Goal: Task Accomplishment & Management: Manage account settings

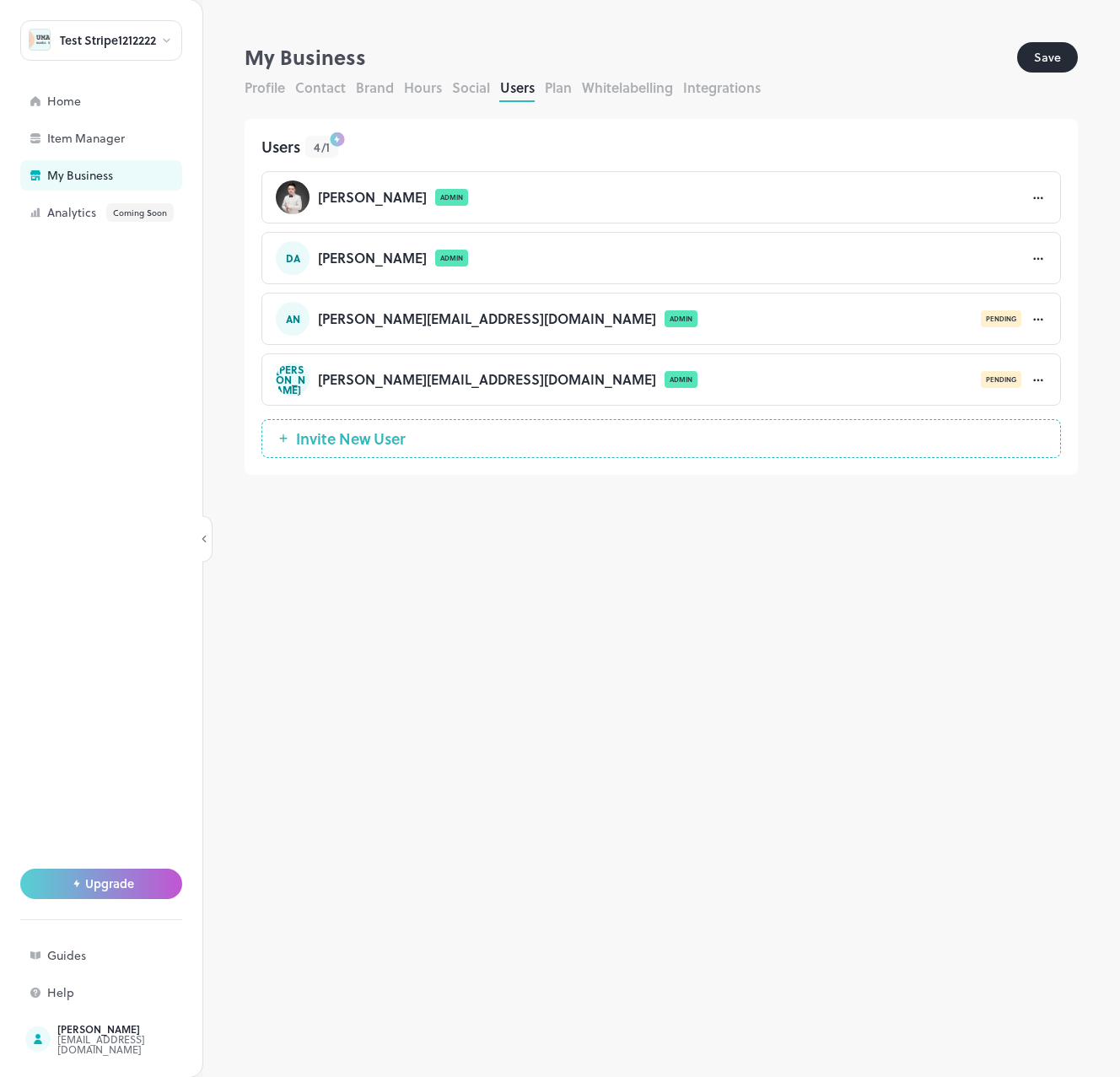
click at [265, 84] on button "Profile" at bounding box center [264, 87] width 40 height 20
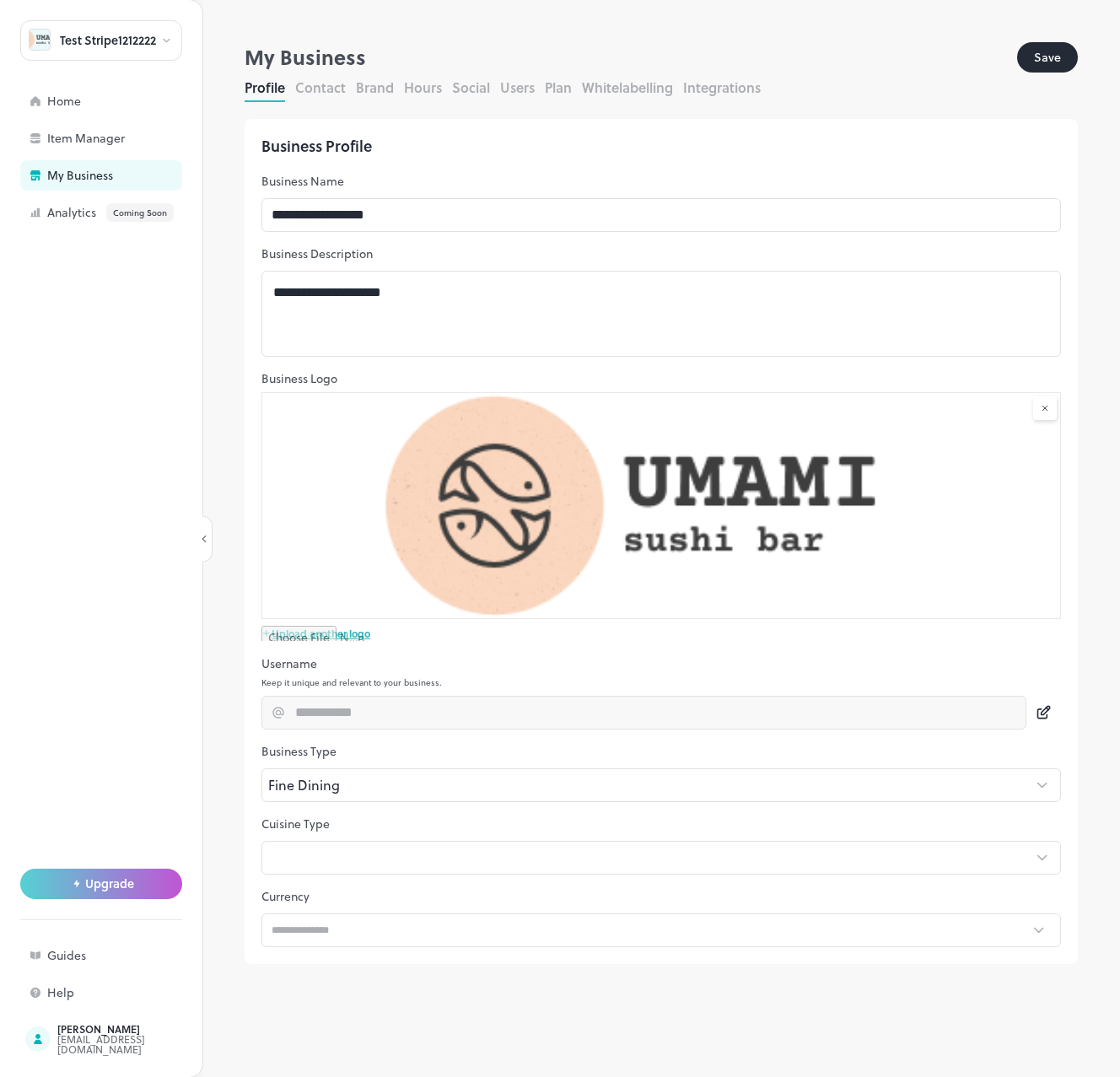
click at [1045, 714] on icon at bounding box center [1043, 712] width 18 height 17
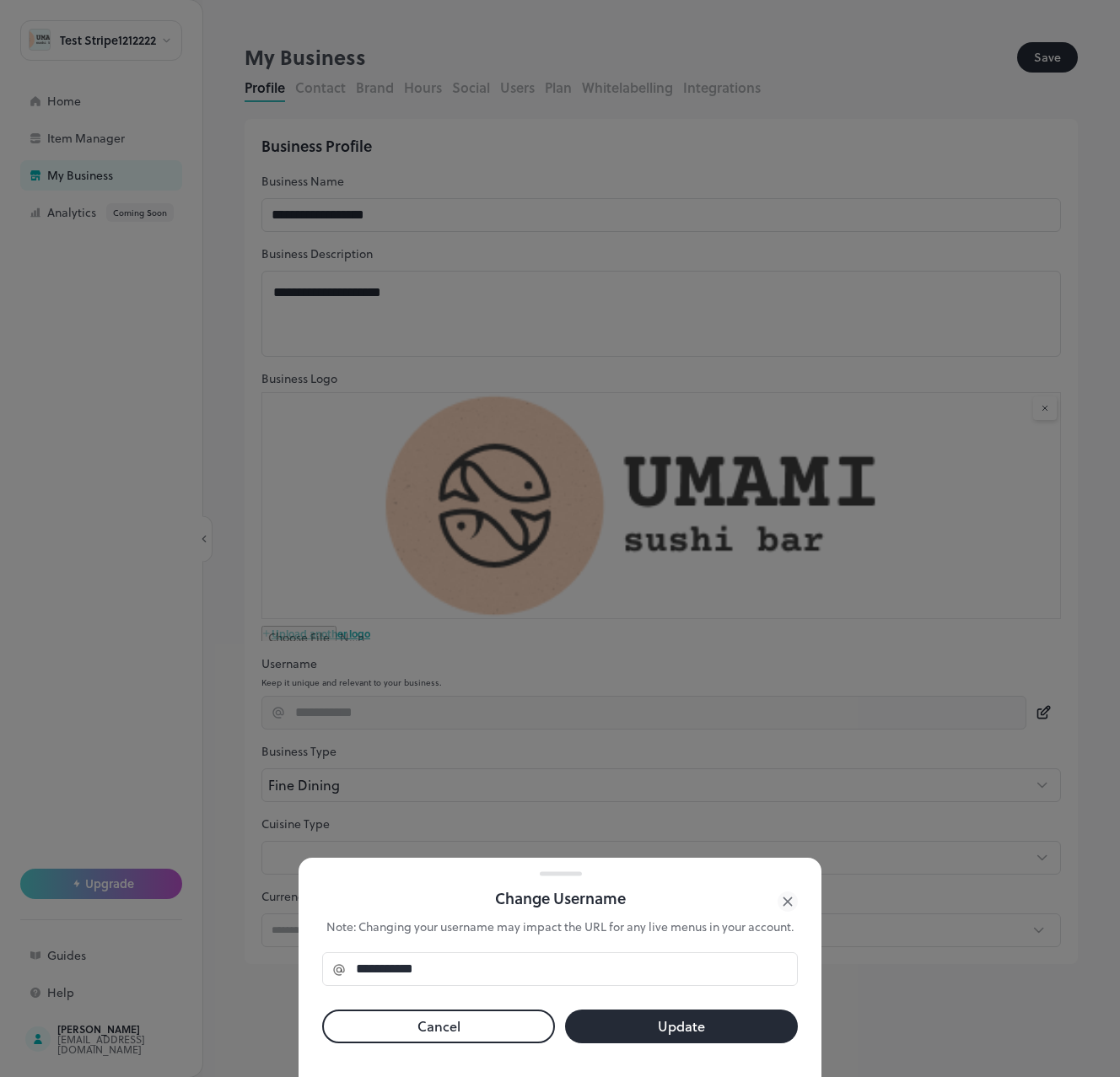
click at [976, 697] on div at bounding box center [560, 538] width 1120 height 1077
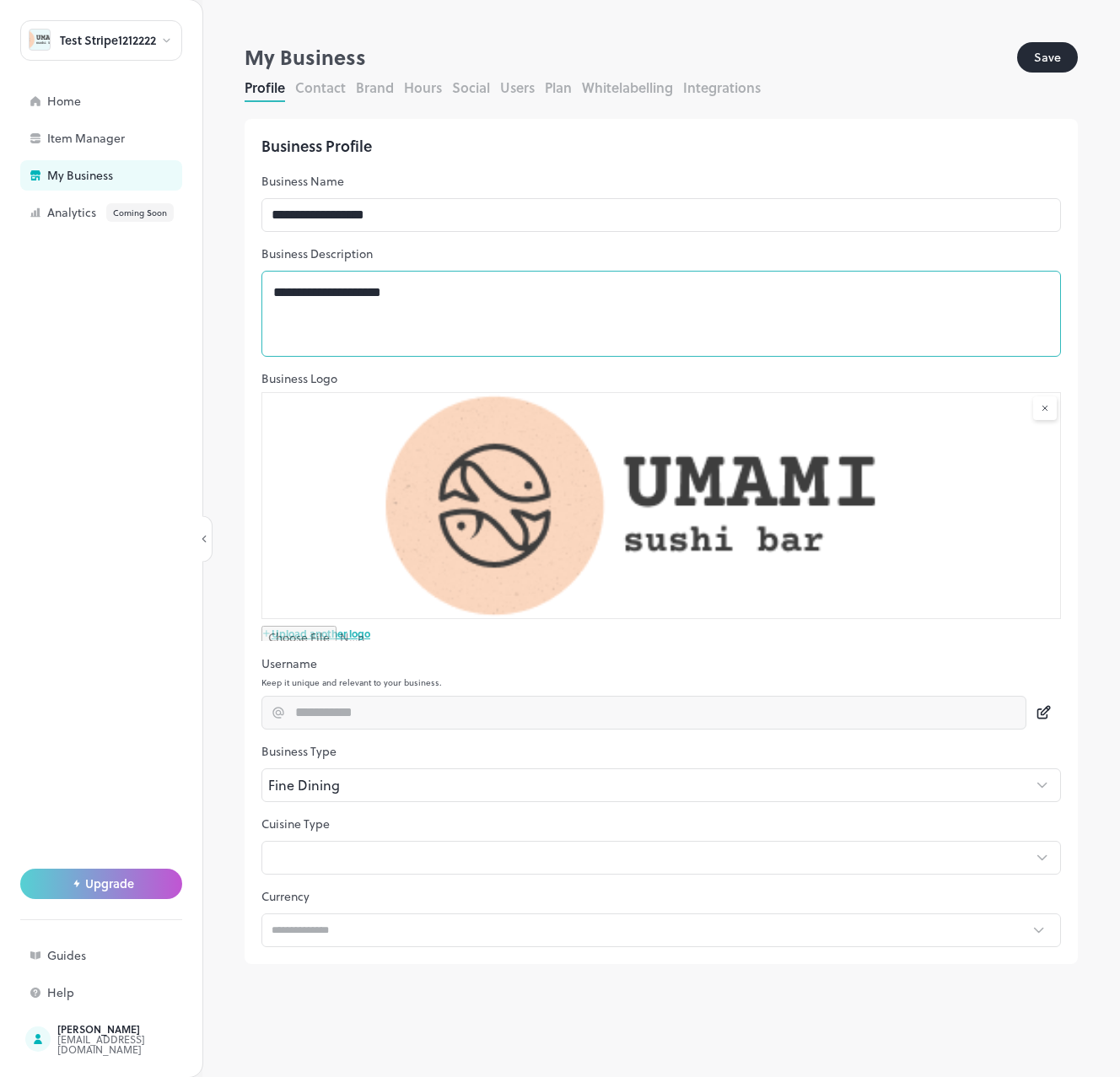
click at [661, 291] on textarea "**********" at bounding box center [661, 314] width 776 height 58
drag, startPoint x: 259, startPoint y: 55, endPoint x: 336, endPoint y: 54, distance: 77.0
click at [336, 54] on div "My Business" at bounding box center [631, 57] width 772 height 31
click at [281, 56] on div "My Business" at bounding box center [631, 57] width 772 height 31
drag, startPoint x: 248, startPoint y: 55, endPoint x: 341, endPoint y: 61, distance: 93.2
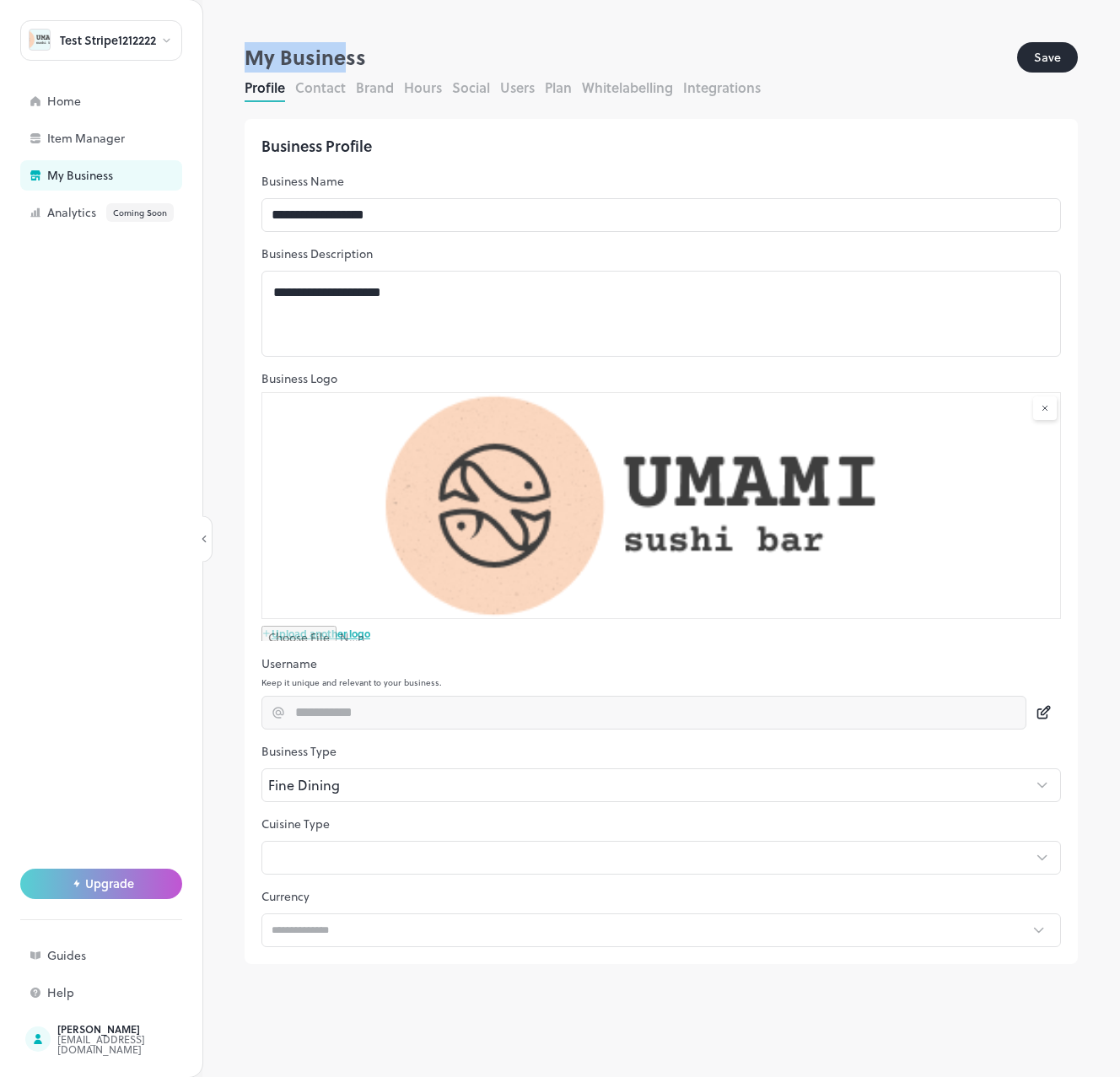
click at [341, 61] on div "My Business" at bounding box center [631, 57] width 772 height 31
click at [517, 188] on p "Business Name" at bounding box center [661, 181] width 800 height 17
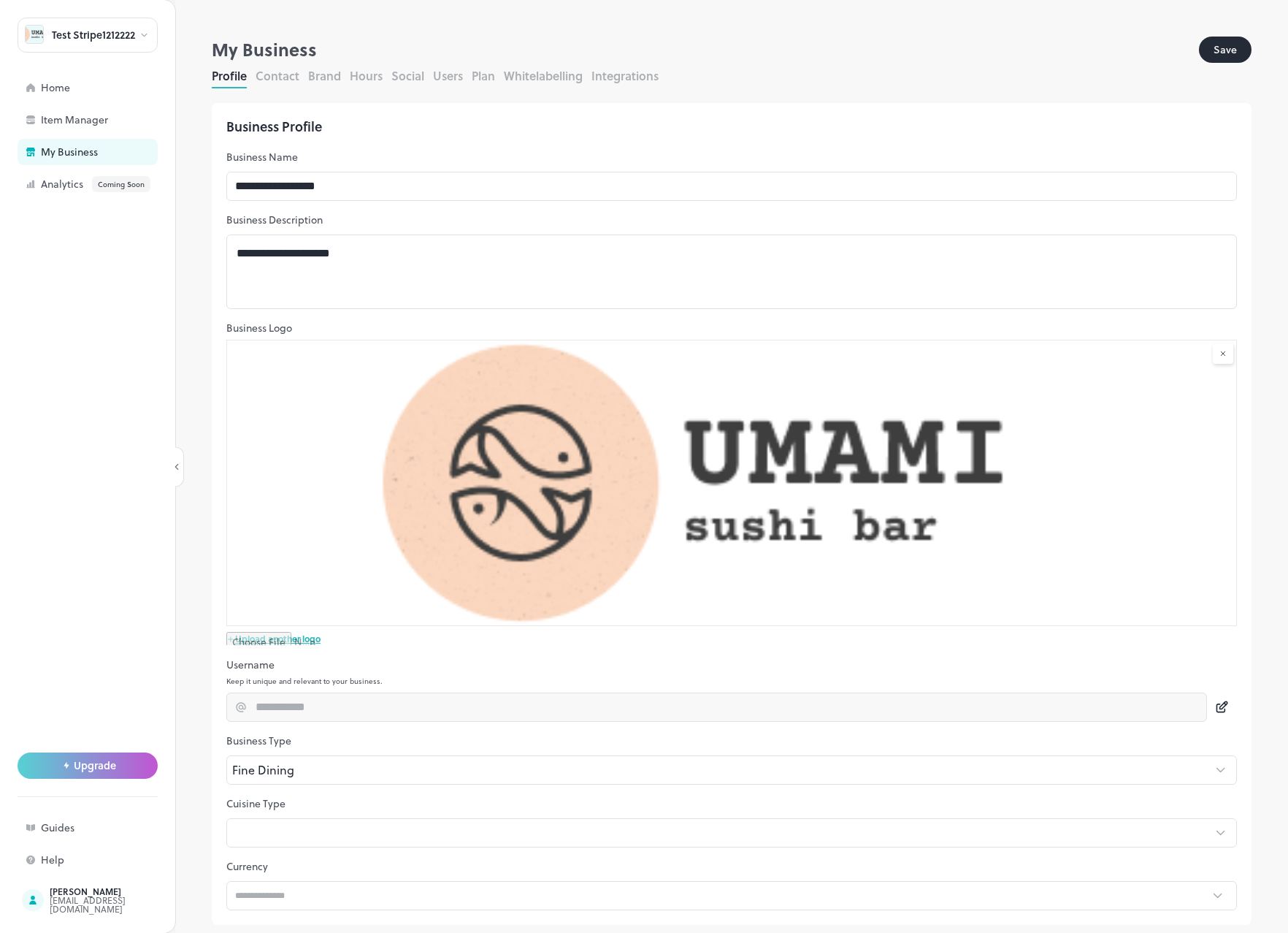
click at [652, 42] on div "My Business" at bounding box center [706, 49] width 988 height 27
drag, startPoint x: 191, startPoint y: 360, endPoint x: 227, endPoint y: 207, distance: 157.2
click at [190, 359] on div "**********" at bounding box center [731, 484] width 1113 height 896
click at [725, 137] on div "**********" at bounding box center [731, 514] width 1040 height 822
drag, startPoint x: 255, startPoint y: 126, endPoint x: 350, endPoint y: 123, distance: 95.0
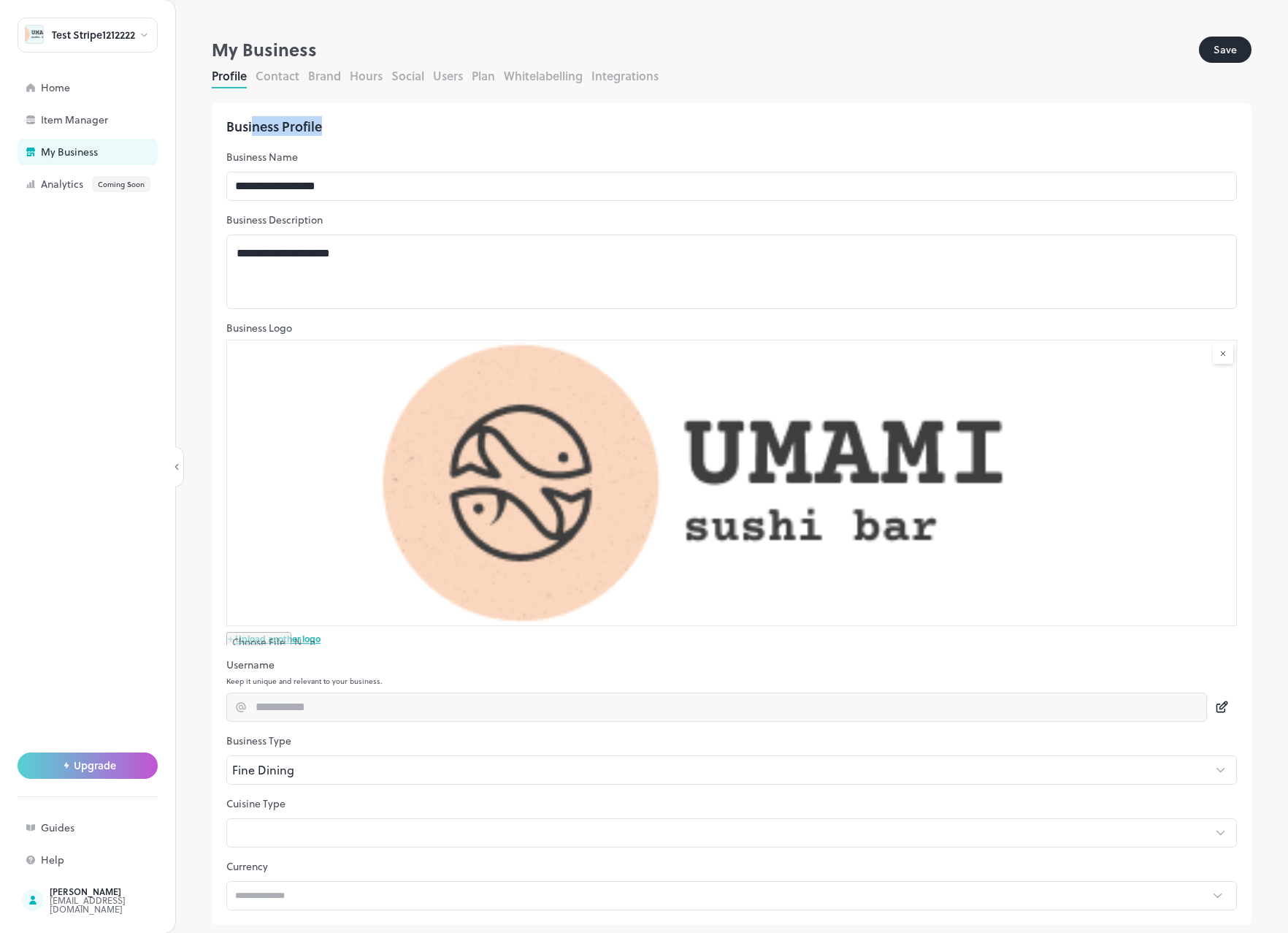
click at [346, 127] on div "Business Profile" at bounding box center [731, 126] width 1010 height 18
click at [350, 123] on div "Business Profile" at bounding box center [731, 126] width 1010 height 18
drag, startPoint x: 240, startPoint y: 127, endPoint x: 322, endPoint y: 135, distance: 82.4
click at [322, 135] on div "Business Profile" at bounding box center [731, 126] width 1010 height 18
click at [321, 135] on div "Business Profile" at bounding box center [731, 126] width 1010 height 18
